Goal: Find specific page/section: Find specific page/section

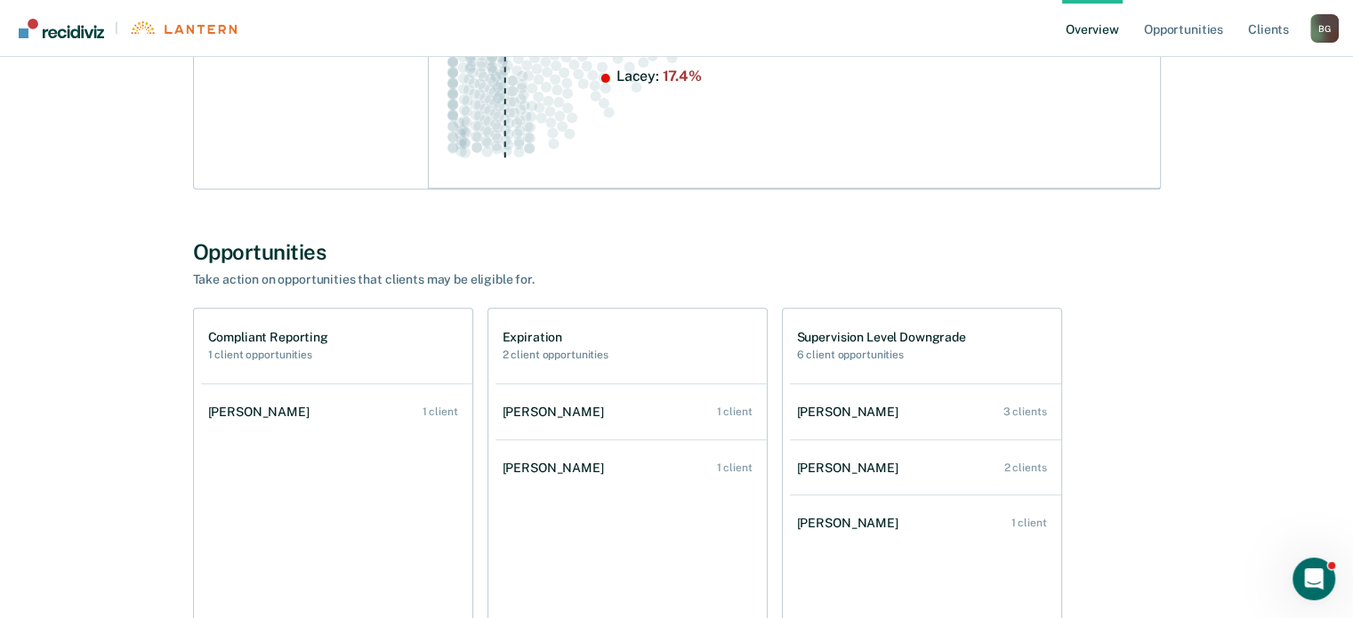
scroll to position [1073, 0]
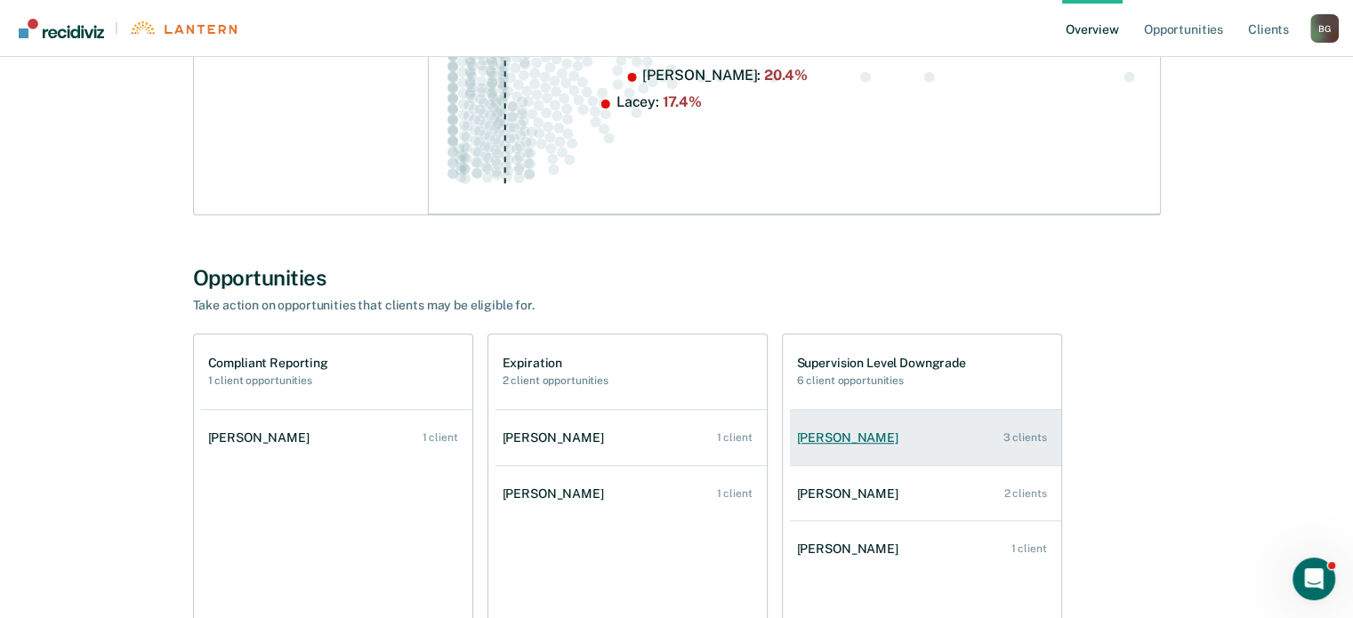
drag, startPoint x: 841, startPoint y: 408, endPoint x: 832, endPoint y: 453, distance: 45.3
click at [839, 425] on li "[PERSON_NAME] 3 clients" at bounding box center [925, 437] width 271 height 55
click at [996, 429] on link "[PERSON_NAME] 3 clients" at bounding box center [925, 438] width 271 height 51
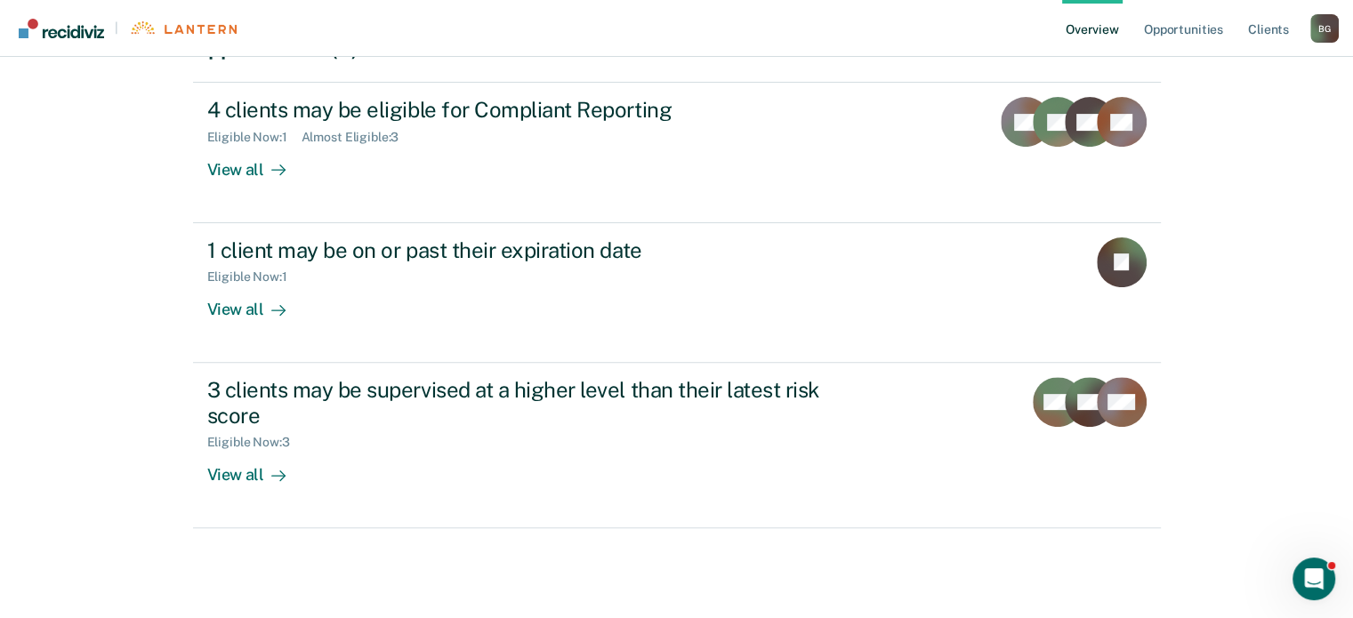
scroll to position [552, 0]
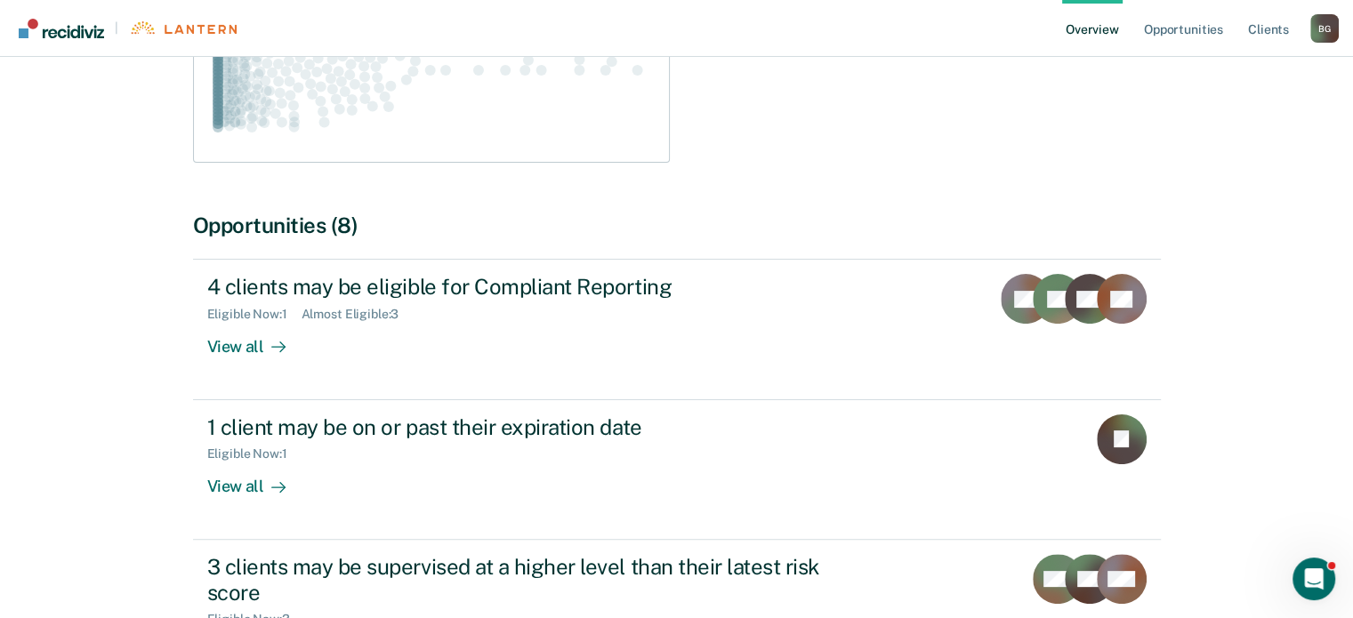
scroll to position [1073, 0]
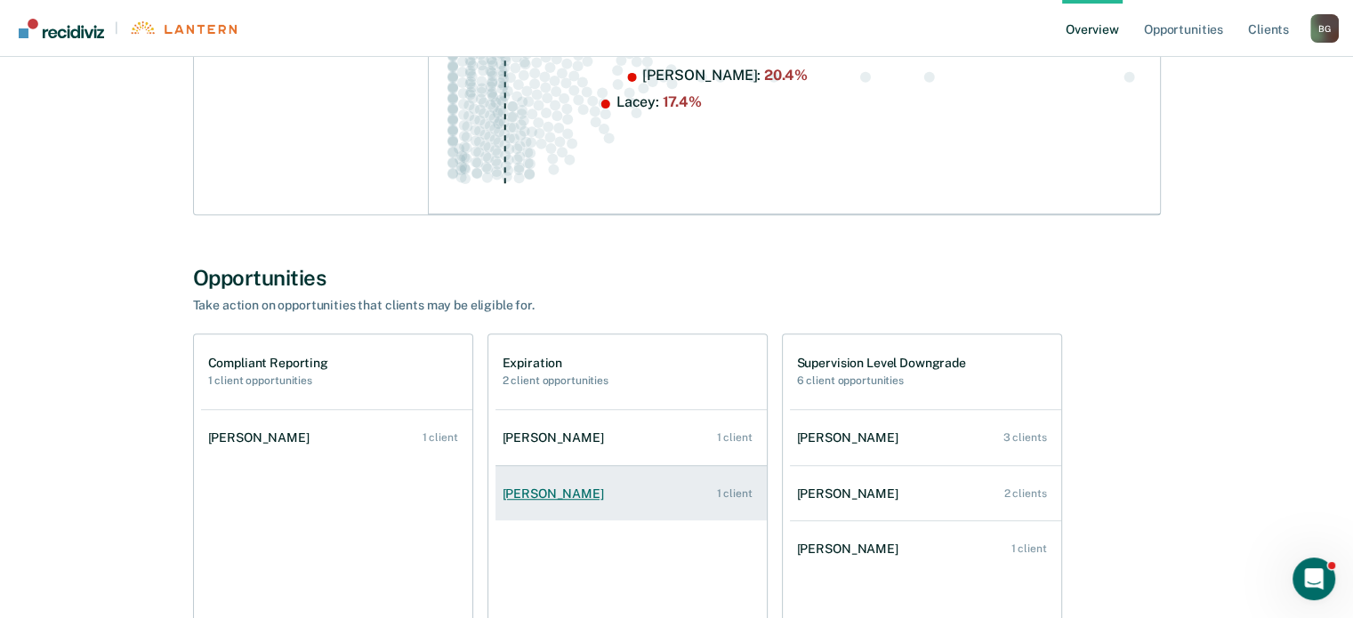
click at [563, 493] on link "[PERSON_NAME] 1 client" at bounding box center [630, 494] width 271 height 51
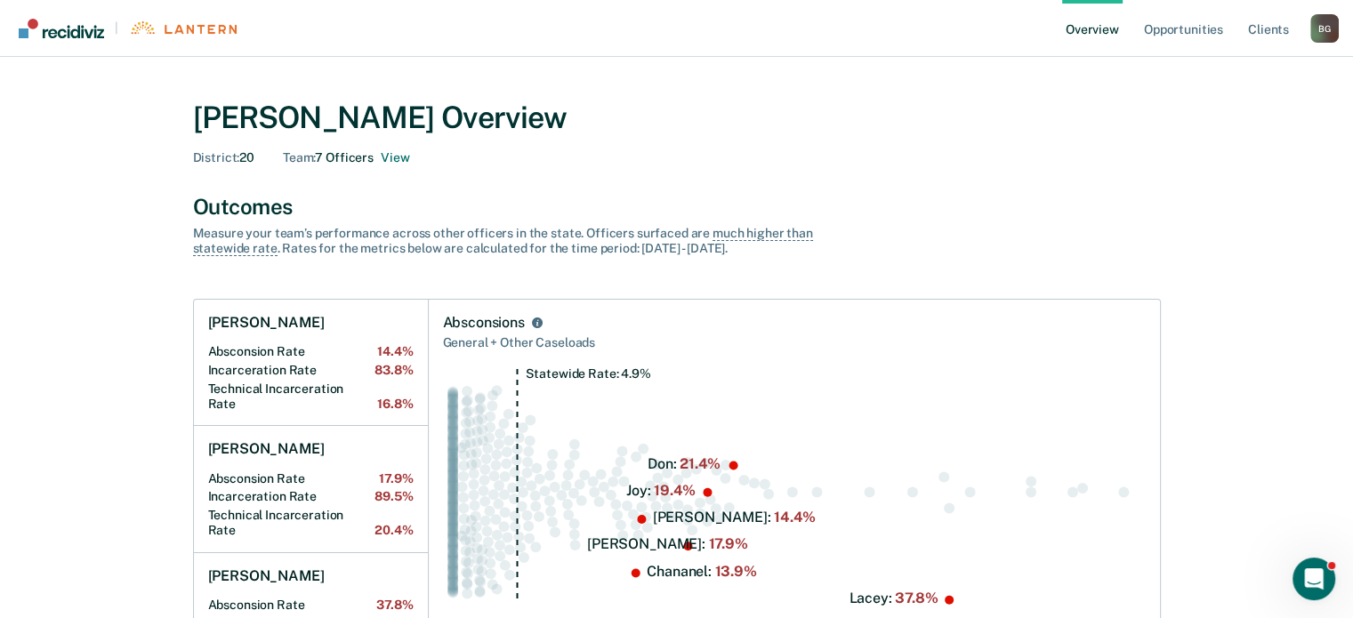
click at [957, 227] on div "Outcomes Measure your team’s performance across other officer s in the state. O…" at bounding box center [676, 225] width 967 height 62
drag, startPoint x: 981, startPoint y: 159, endPoint x: 819, endPoint y: 84, distance: 178.2
click at [975, 154] on div "District : 20 Team : 7 Officers View" at bounding box center [676, 157] width 967 height 15
